Goal: Find specific page/section: Find specific page/section

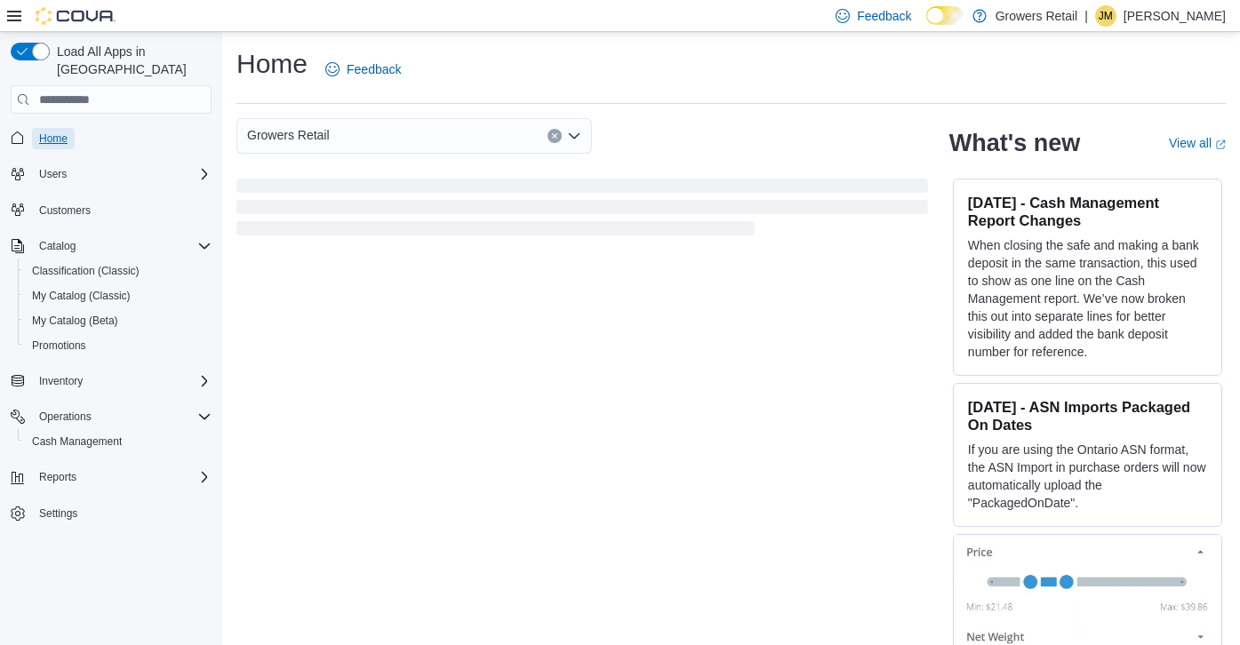
click at [66, 132] on span "Home" at bounding box center [53, 139] width 28 height 14
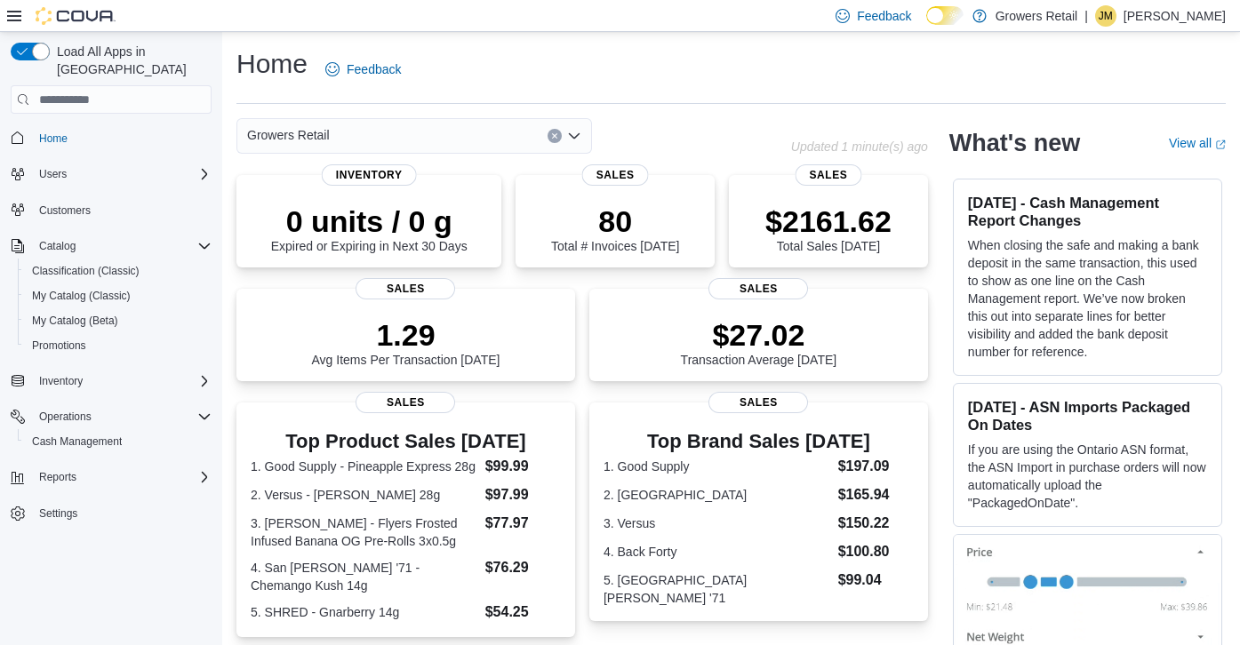
click at [572, 138] on icon "Open list of options" at bounding box center [574, 136] width 14 height 14
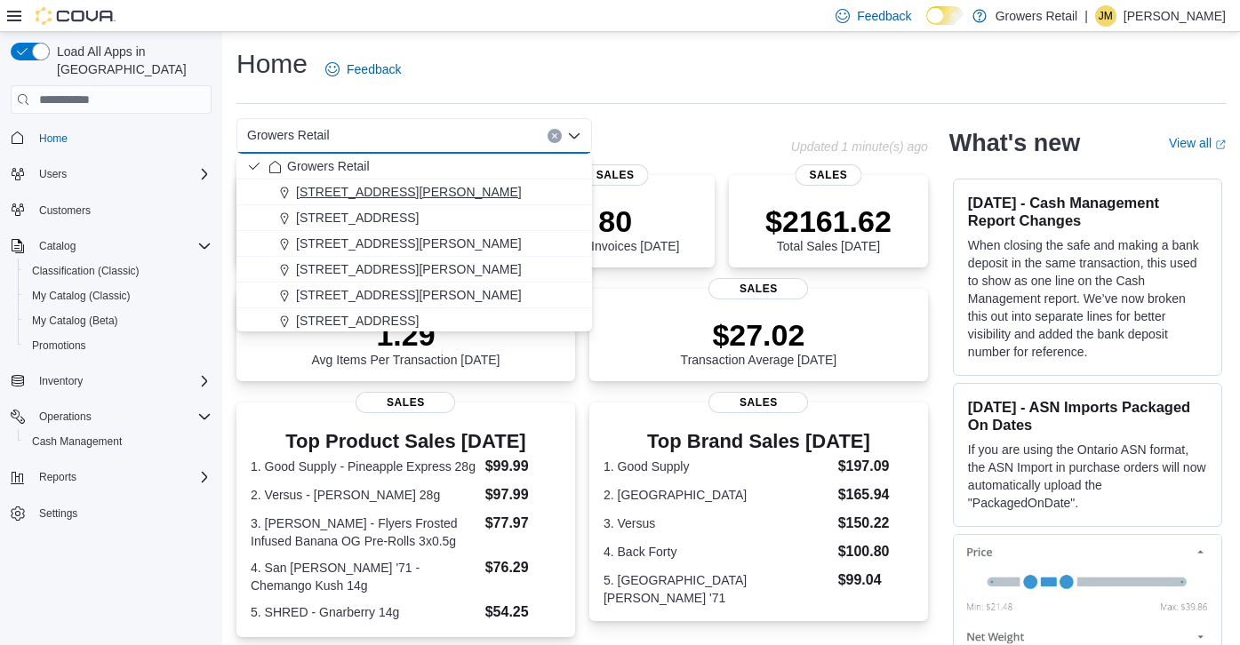
click at [526, 194] on div "[STREET_ADDRESS][PERSON_NAME]" at bounding box center [424, 192] width 313 height 18
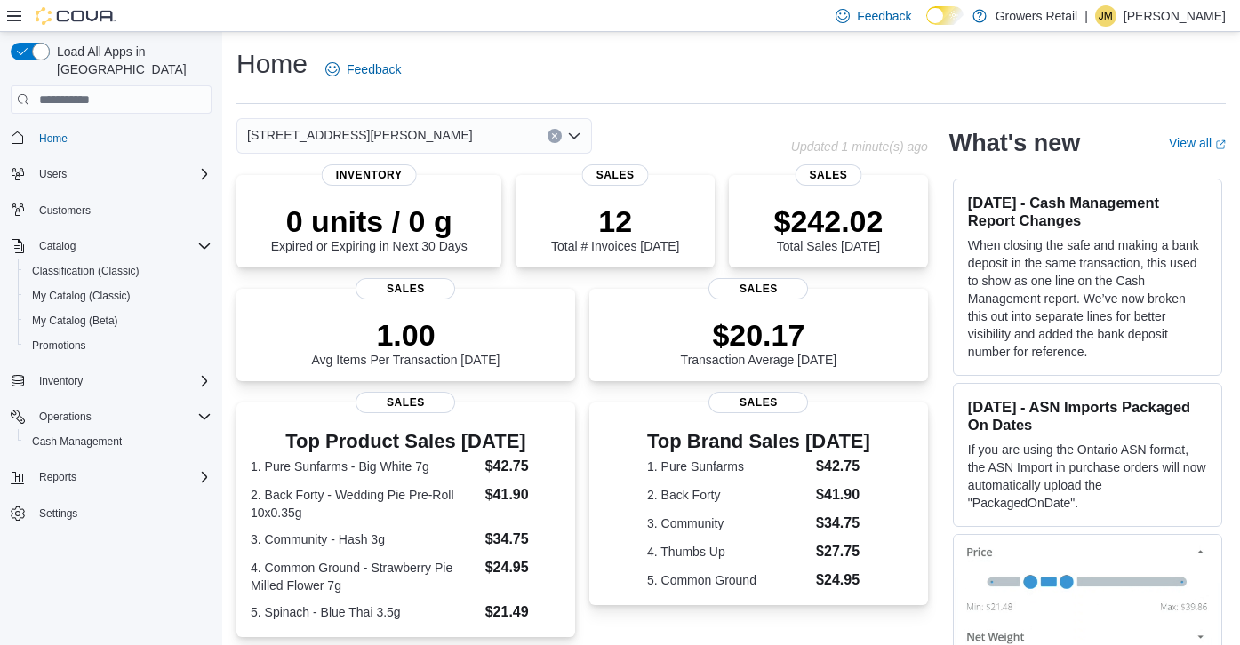
click at [580, 134] on icon "Open list of options" at bounding box center [574, 135] width 11 height 5
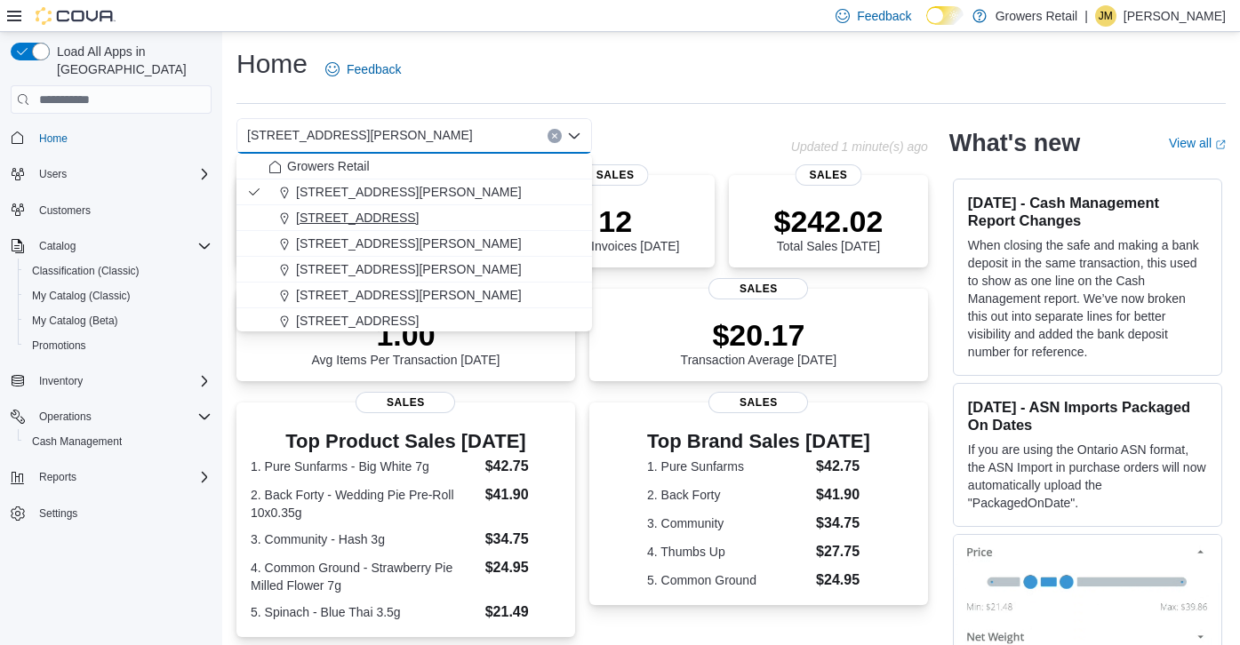
click at [440, 215] on div "[STREET_ADDRESS]" at bounding box center [424, 218] width 313 height 18
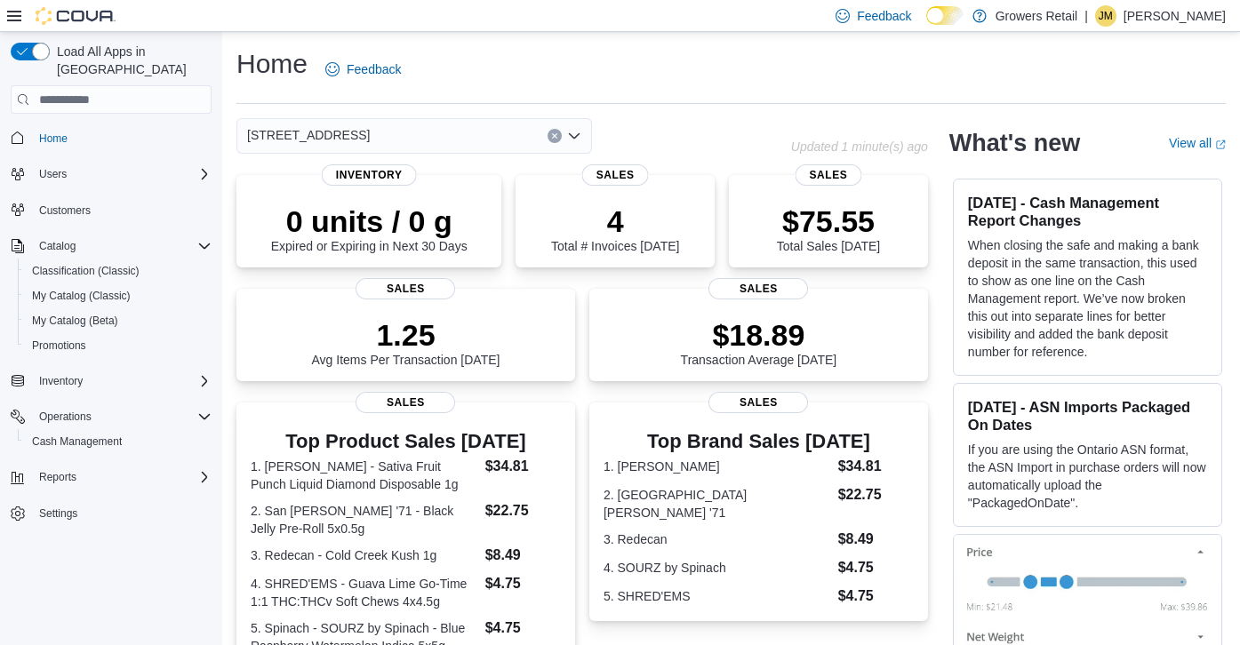
click at [574, 132] on icon "Open list of options" at bounding box center [574, 136] width 14 height 14
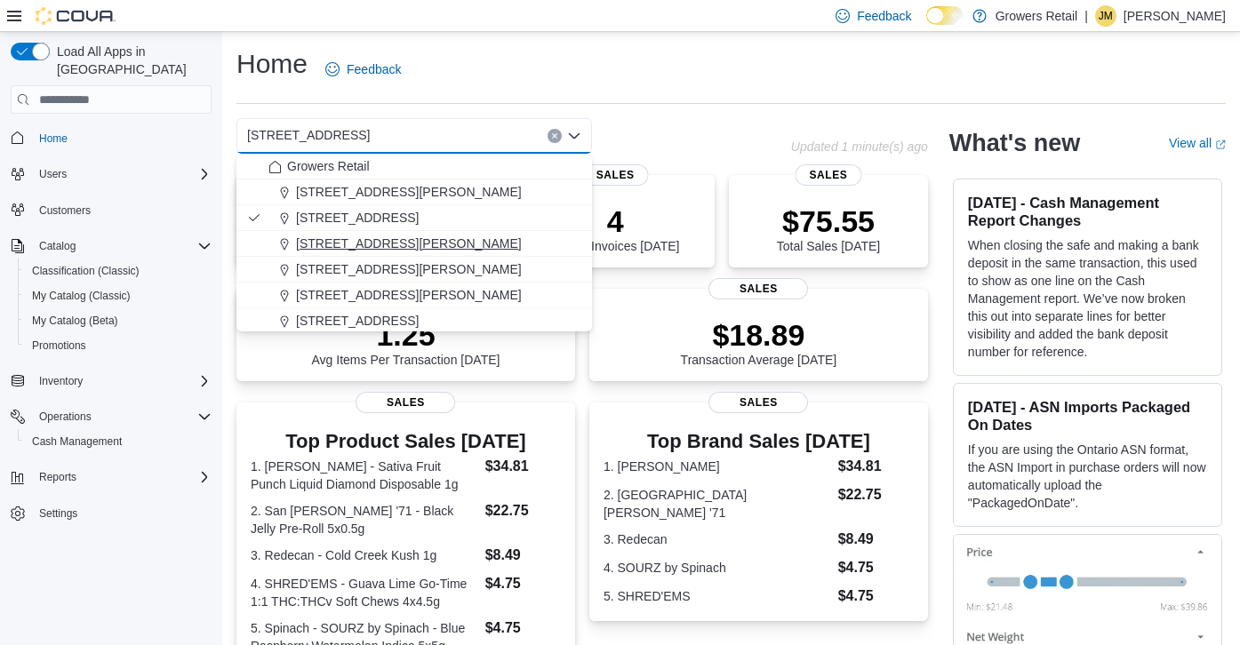
click at [426, 243] on span "[STREET_ADDRESS][PERSON_NAME]" at bounding box center [409, 244] width 226 height 18
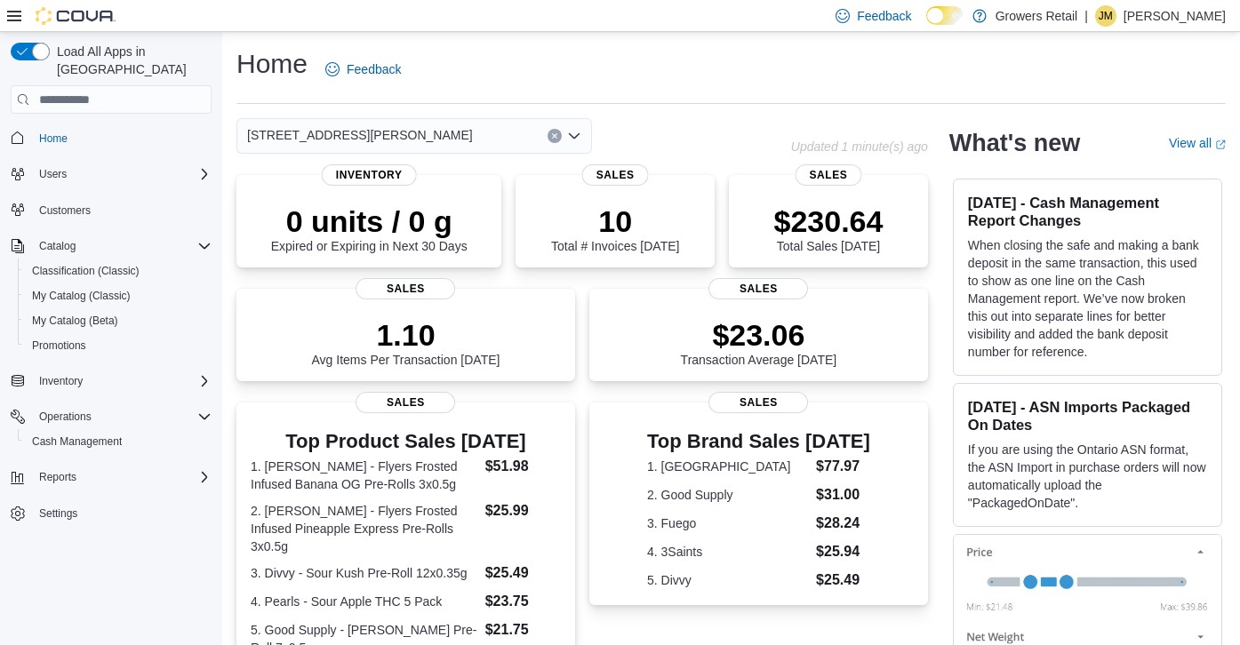
click at [577, 135] on icon "Open list of options" at bounding box center [574, 135] width 11 height 5
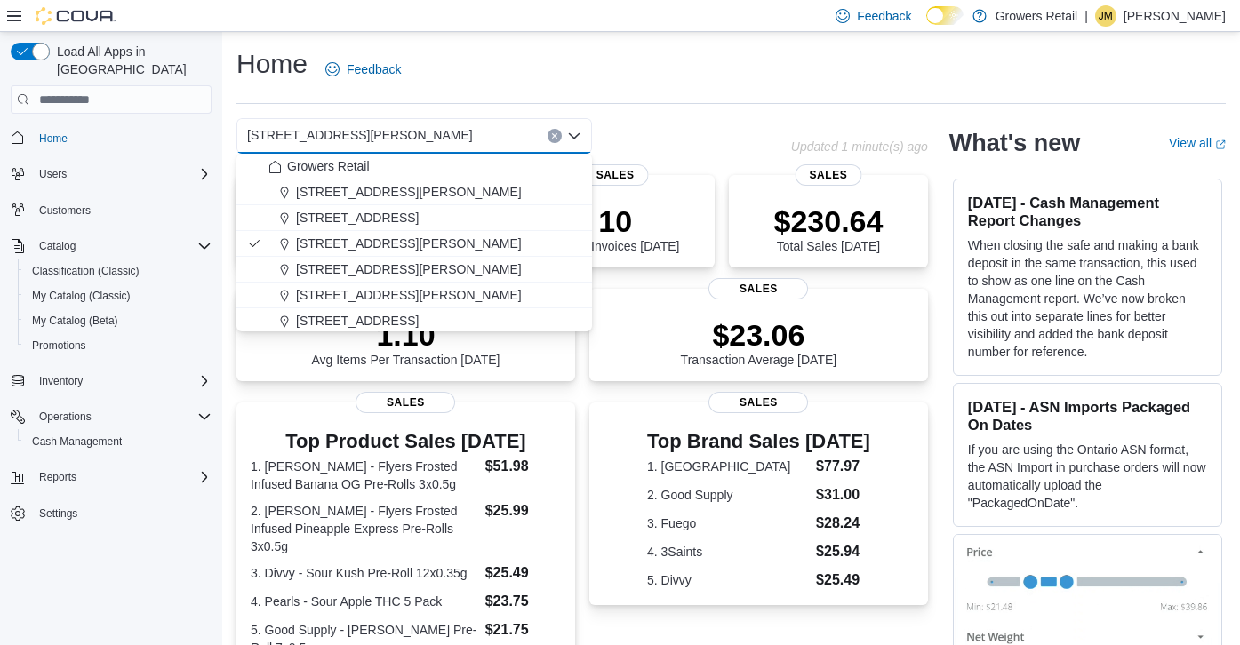
click at [404, 273] on div "[STREET_ADDRESS][PERSON_NAME]" at bounding box center [424, 269] width 313 height 18
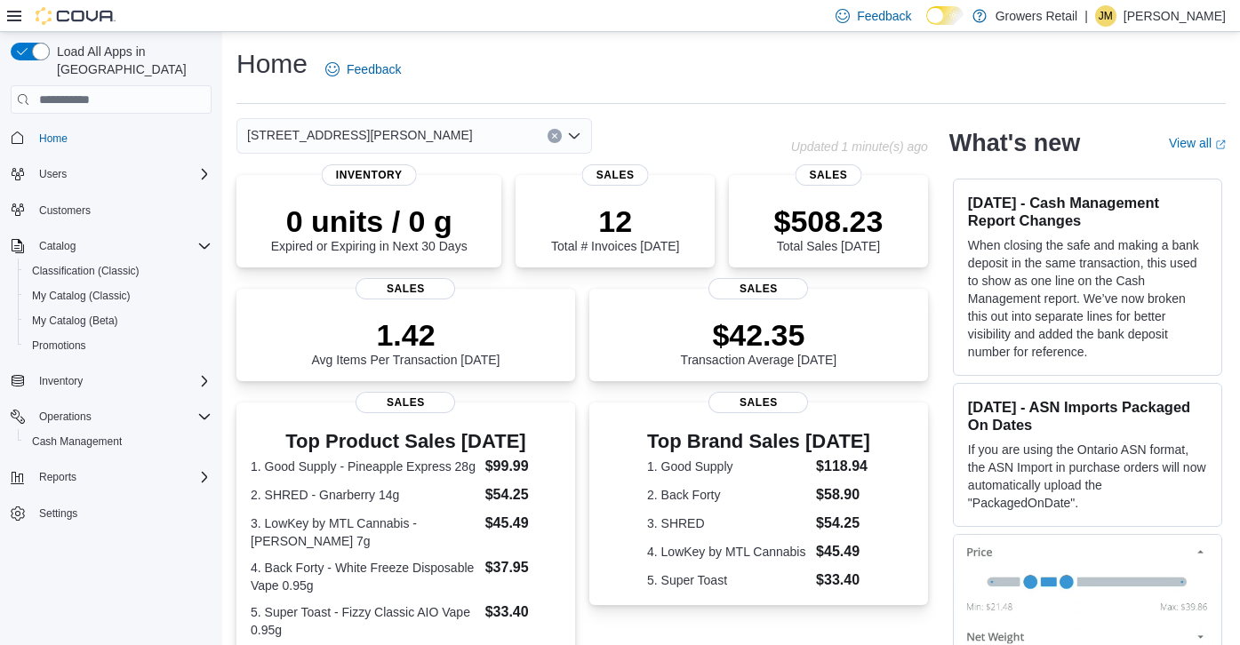
click at [567, 136] on icon "Open list of options" at bounding box center [574, 136] width 14 height 14
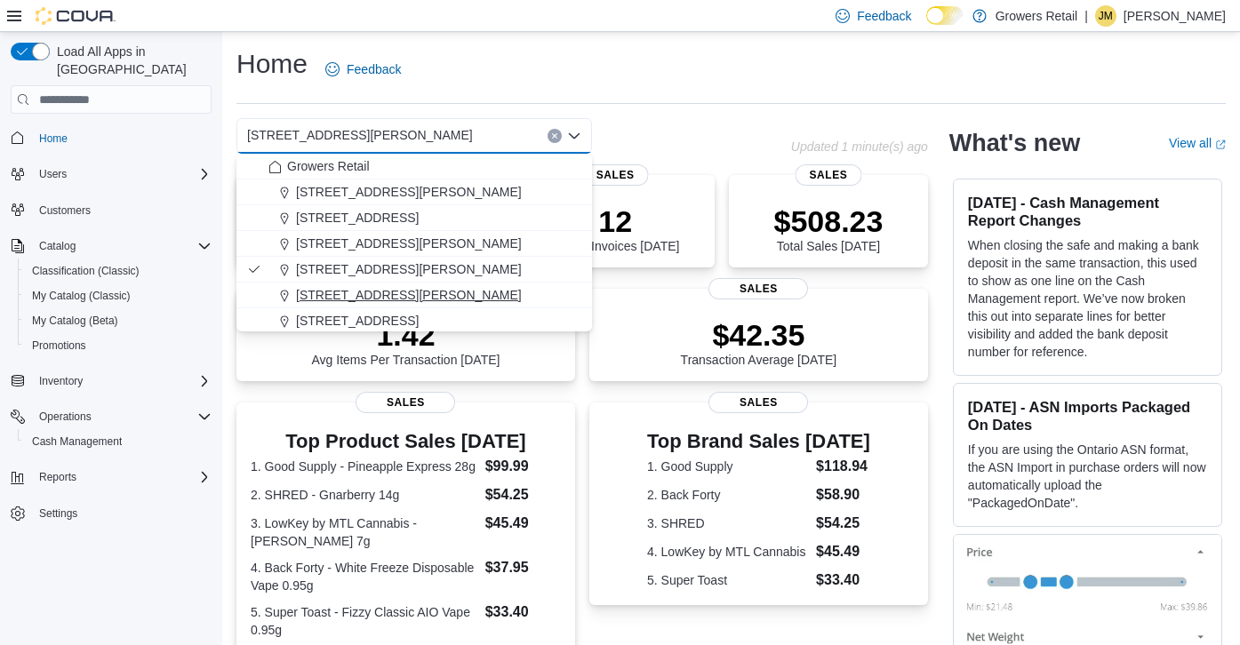
click at [407, 292] on span "[STREET_ADDRESS][PERSON_NAME]" at bounding box center [409, 295] width 226 height 18
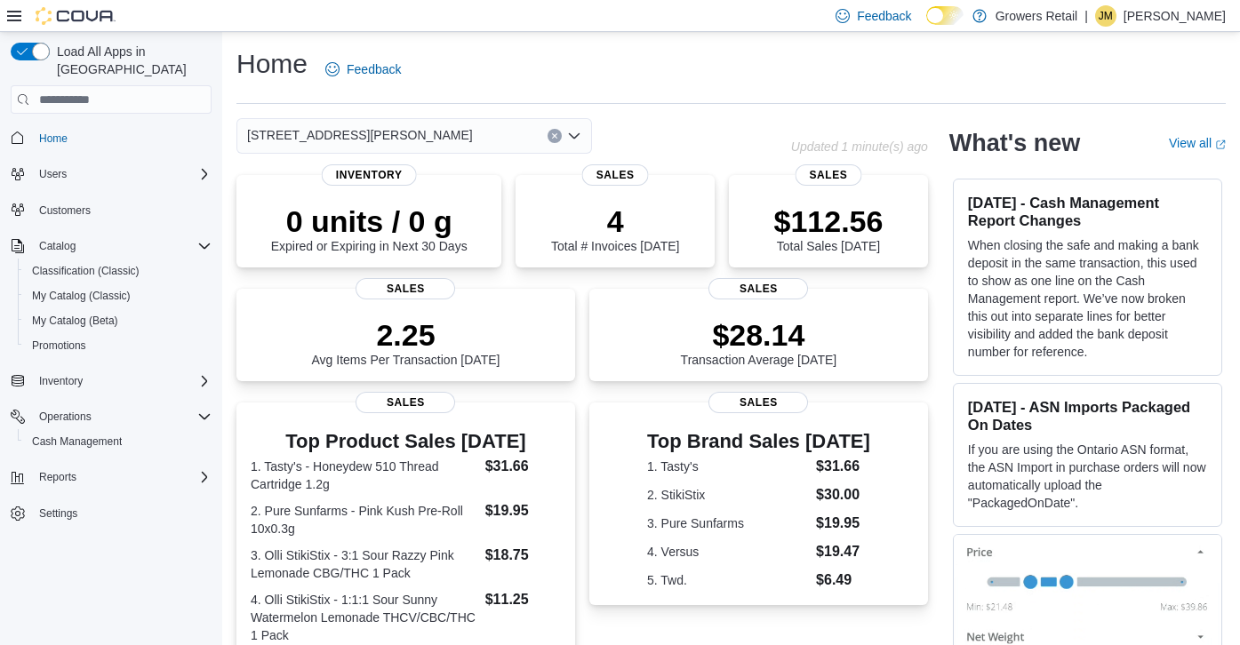
click at [576, 139] on icon "Open list of options" at bounding box center [574, 136] width 14 height 14
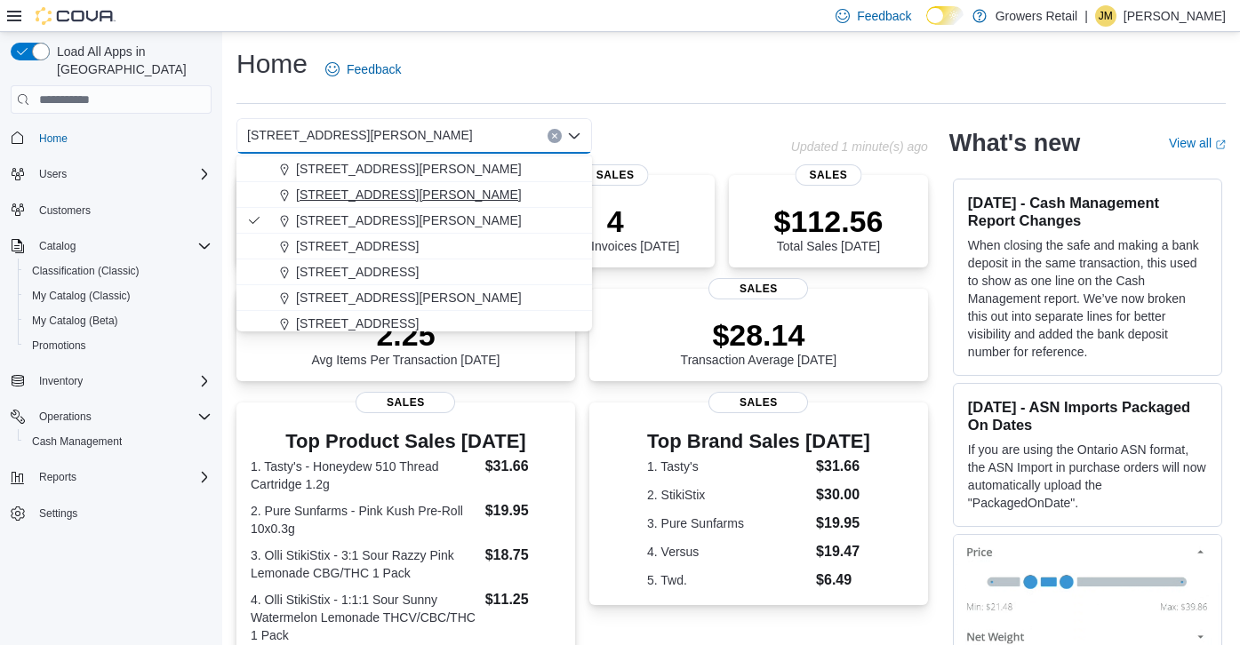
scroll to position [80, 0]
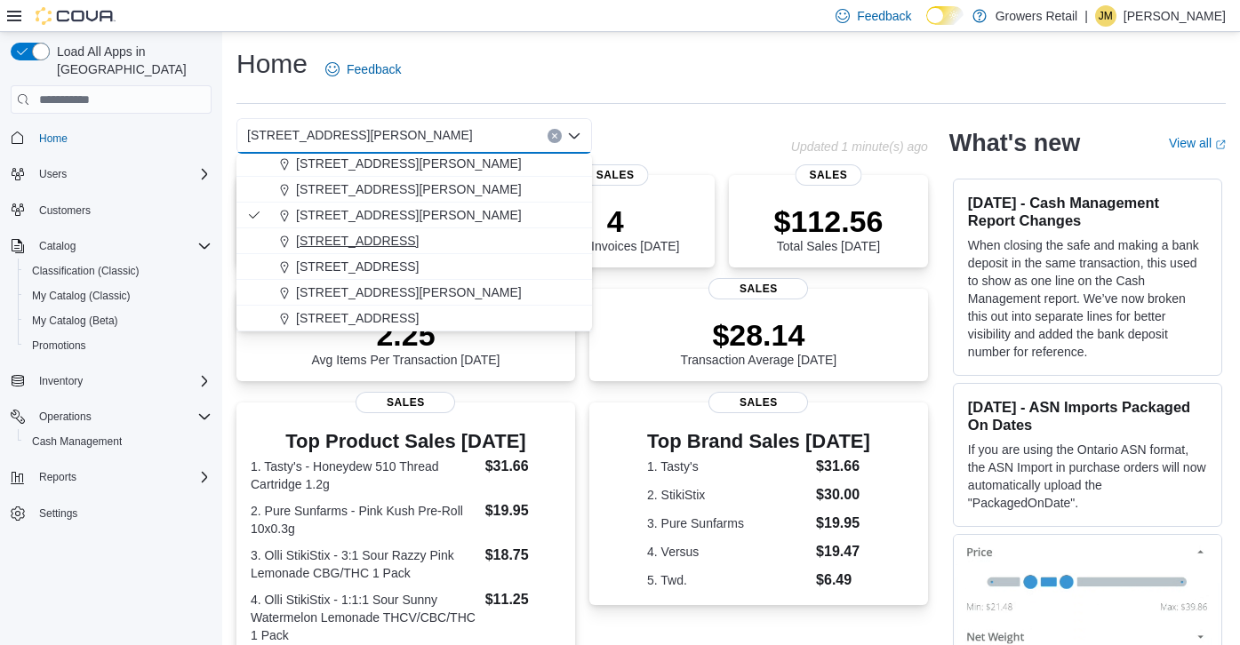
click at [439, 236] on div "[STREET_ADDRESS]" at bounding box center [424, 241] width 313 height 18
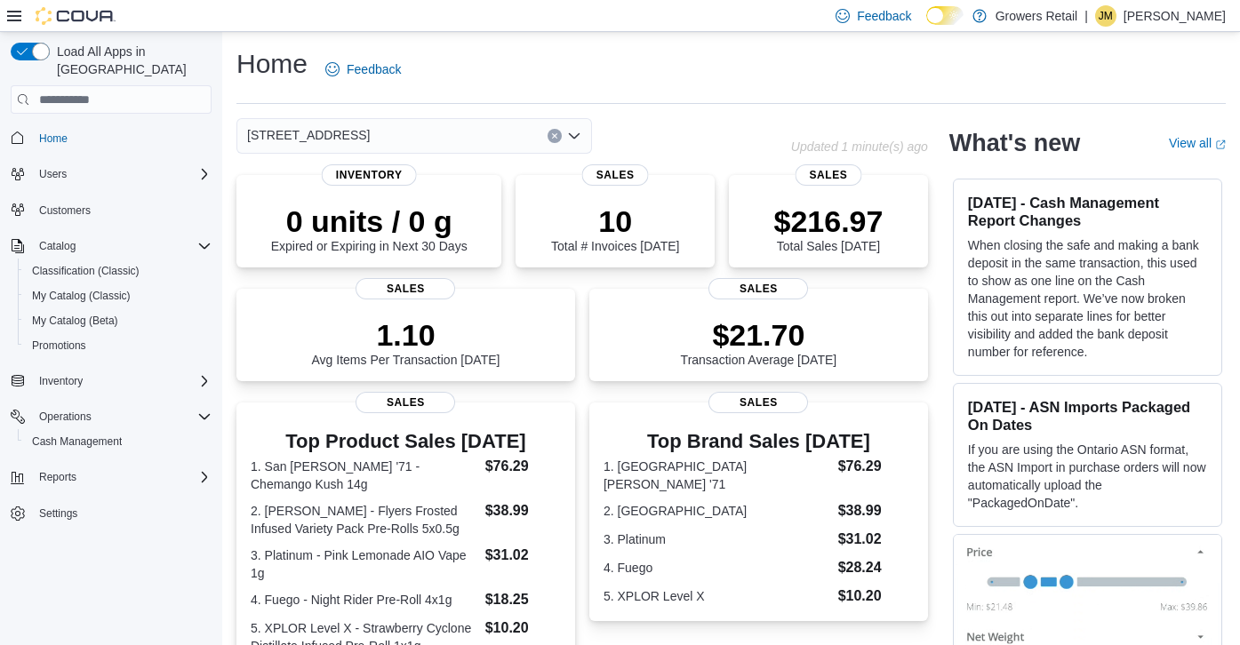
click at [572, 137] on icon "Open list of options" at bounding box center [574, 135] width 11 height 5
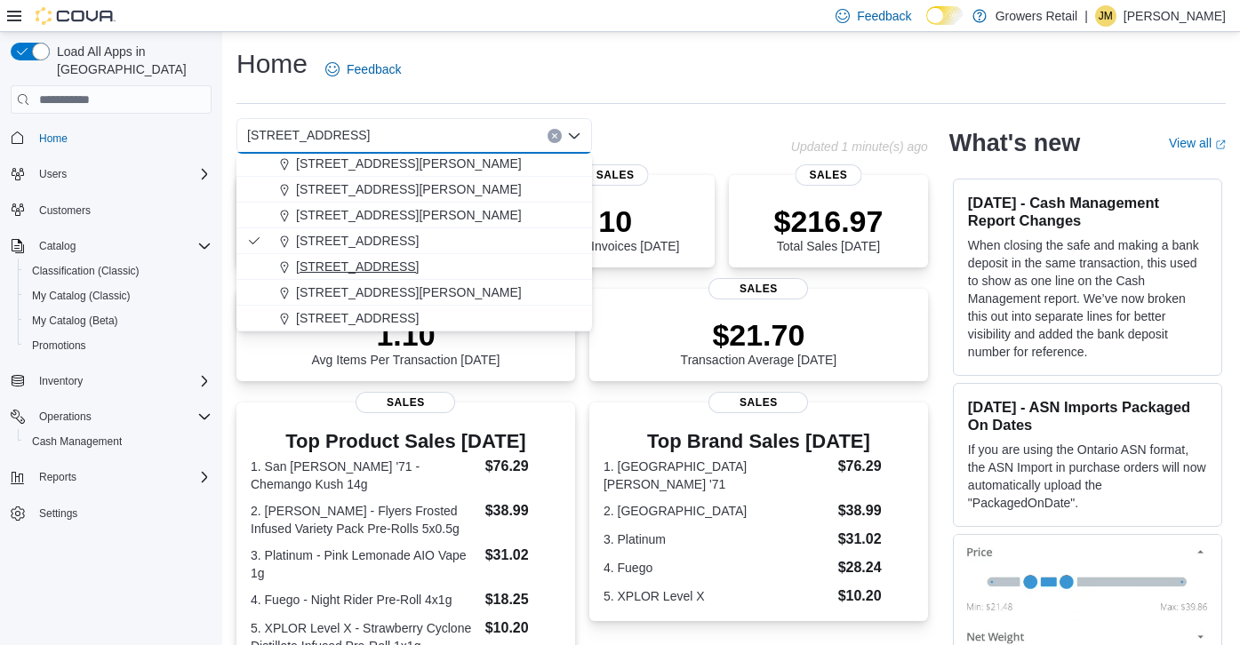
click at [419, 270] on span "[STREET_ADDRESS]" at bounding box center [357, 267] width 123 height 18
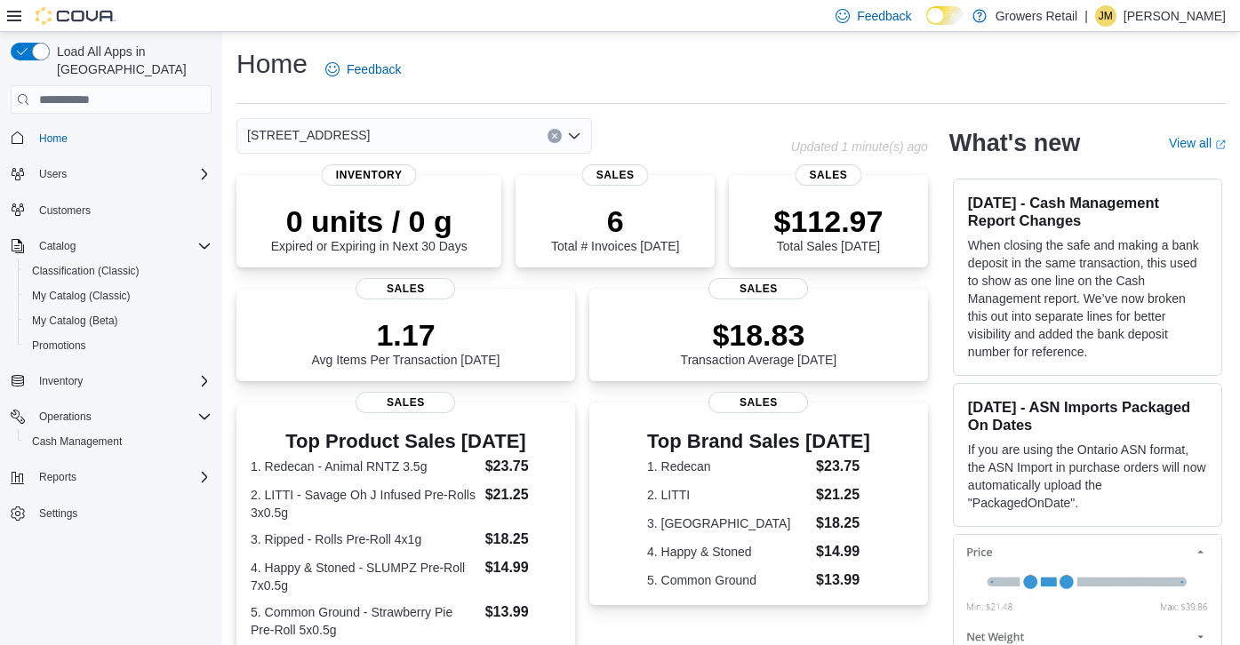
click at [579, 133] on icon "Open list of options" at bounding box center [574, 135] width 11 height 5
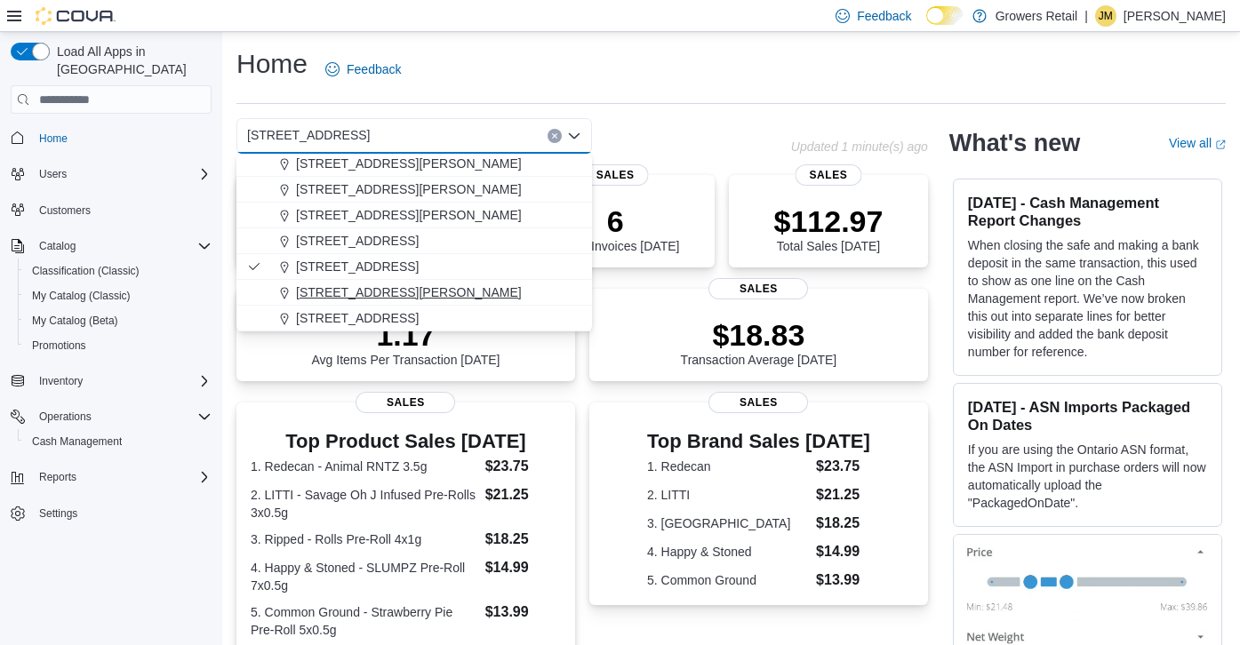
click at [409, 287] on div "[STREET_ADDRESS][PERSON_NAME]" at bounding box center [424, 293] width 313 height 18
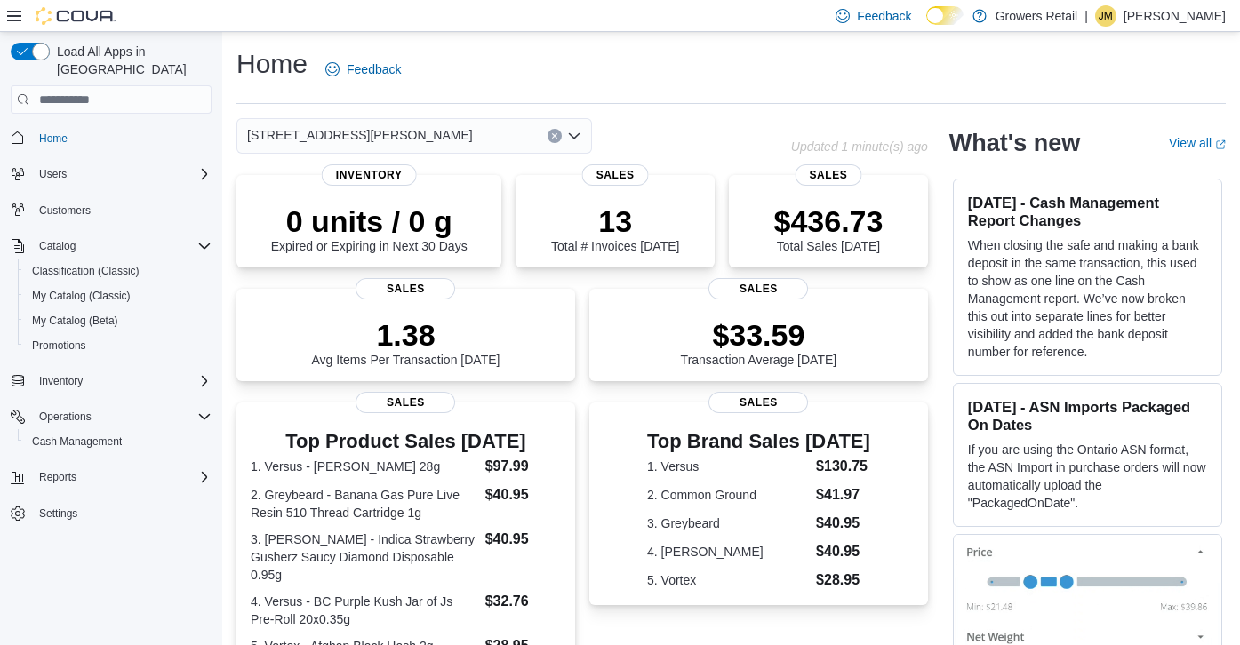
click at [578, 133] on icon "Open list of options" at bounding box center [574, 135] width 11 height 5
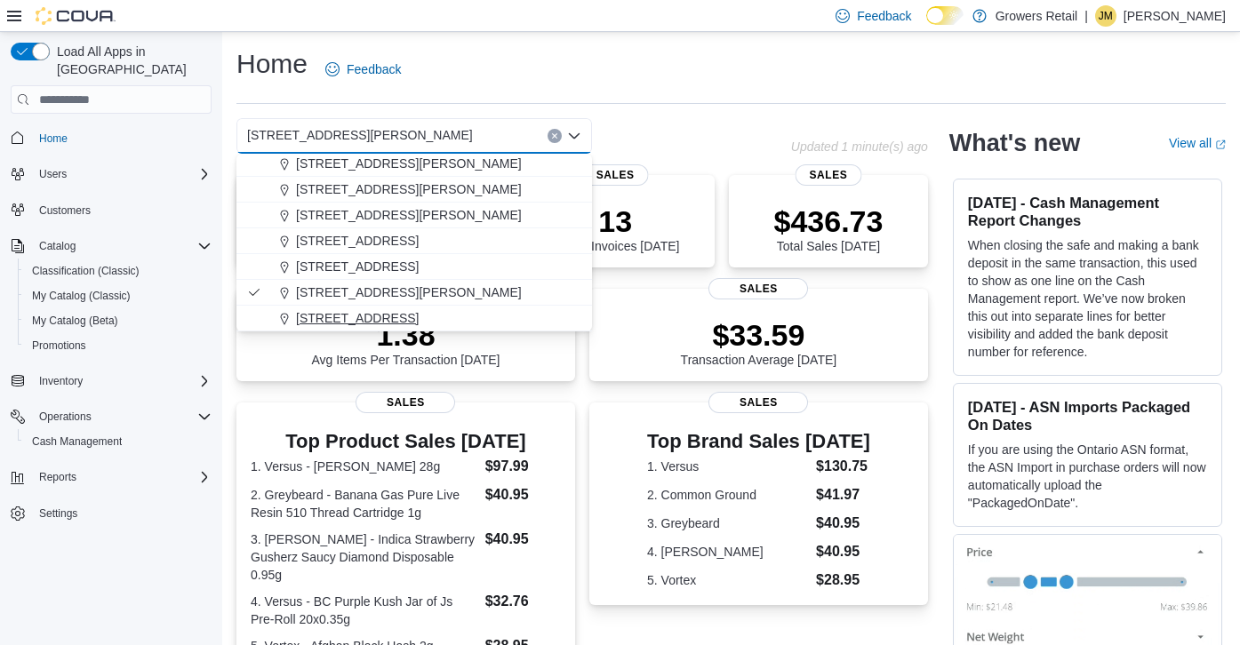
click at [427, 323] on div "[STREET_ADDRESS]" at bounding box center [424, 318] width 313 height 18
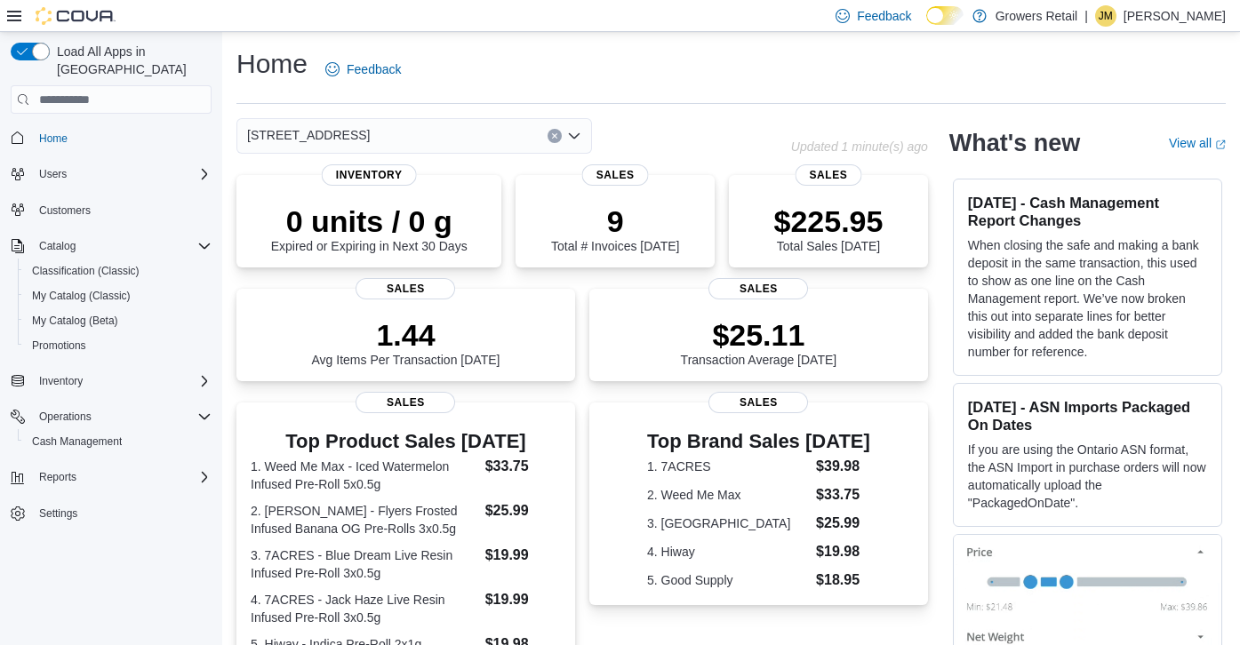
click at [578, 135] on icon "Open list of options" at bounding box center [574, 135] width 11 height 5
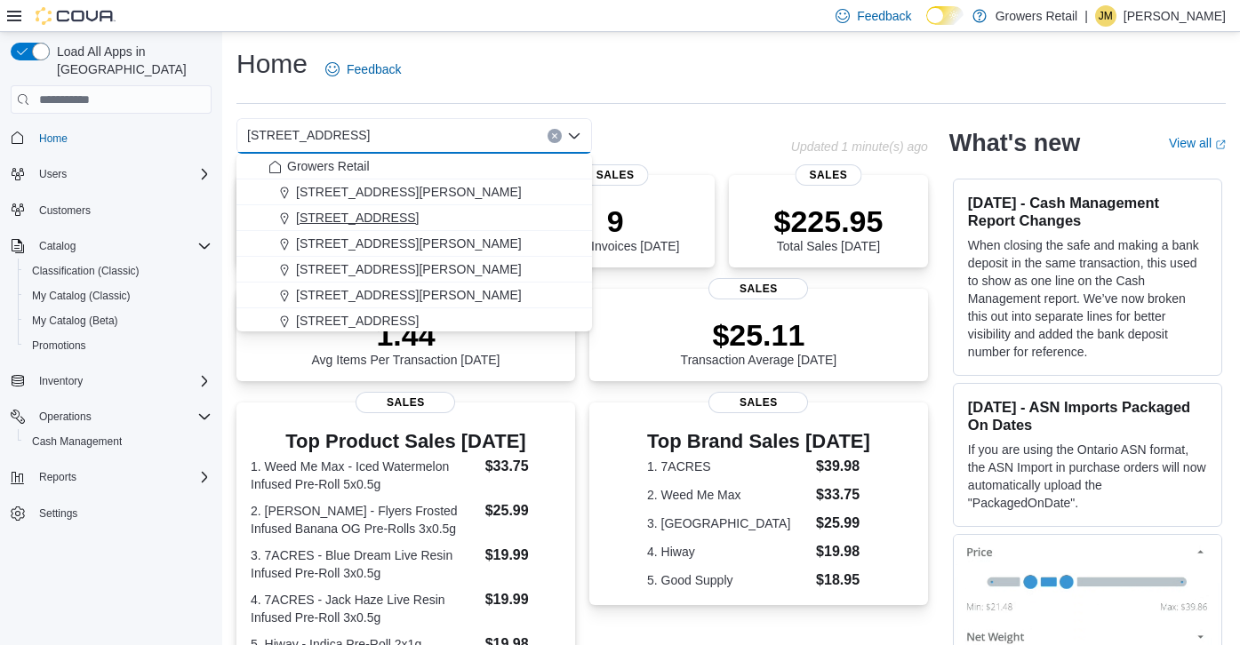
click at [449, 213] on div "[STREET_ADDRESS]" at bounding box center [424, 218] width 313 height 18
